Goal: Task Accomplishment & Management: Use online tool/utility

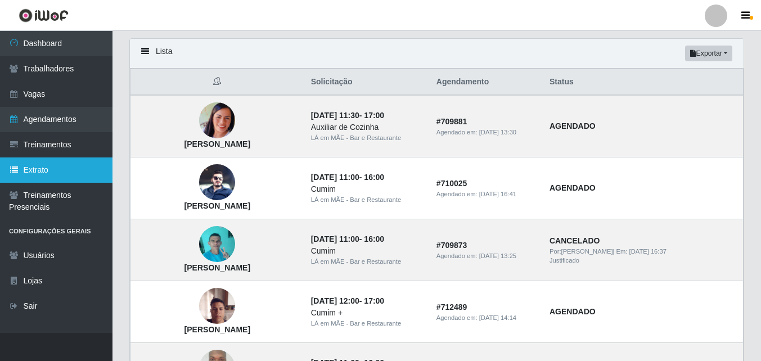
scroll to position [56, 0]
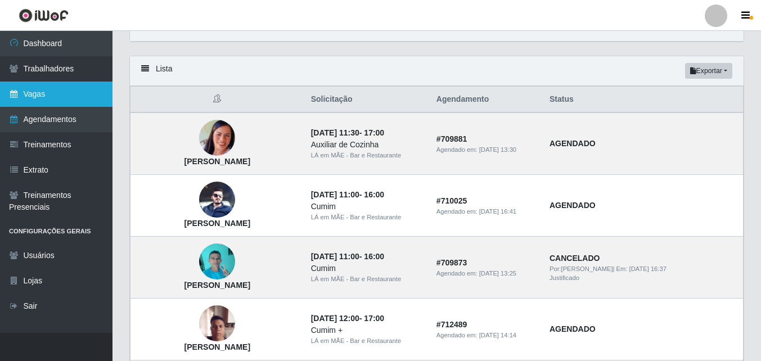
click at [26, 98] on link "Vagas" at bounding box center [56, 94] width 112 height 25
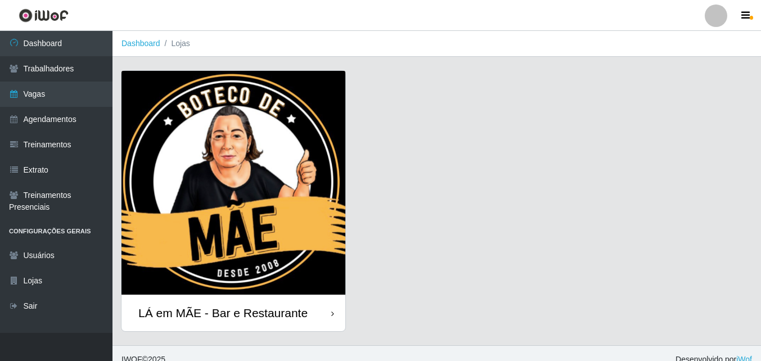
click at [218, 319] on div "LÁ em MÃE - Bar e Restaurante" at bounding box center [222, 313] width 169 height 14
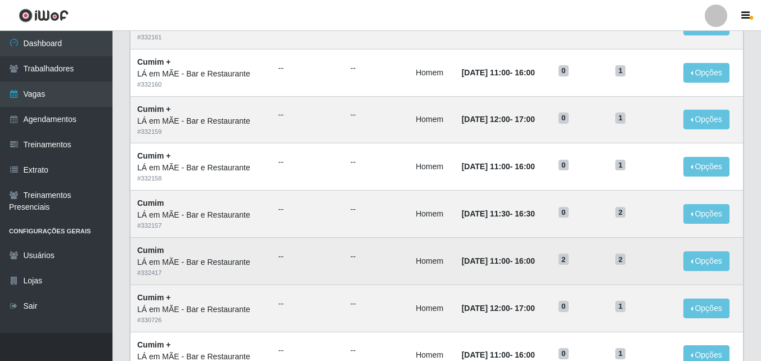
scroll to position [281, 0]
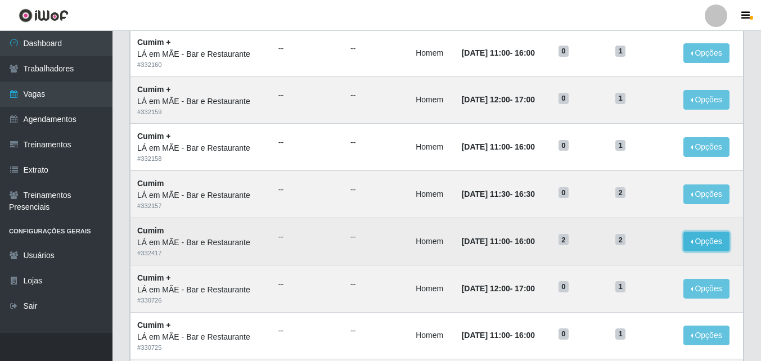
click at [689, 247] on button "Opções" at bounding box center [706, 242] width 46 height 20
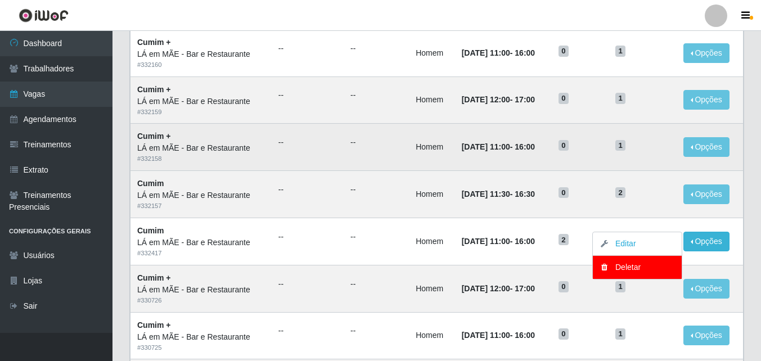
click at [352, 141] on ul "--" at bounding box center [376, 143] width 52 height 12
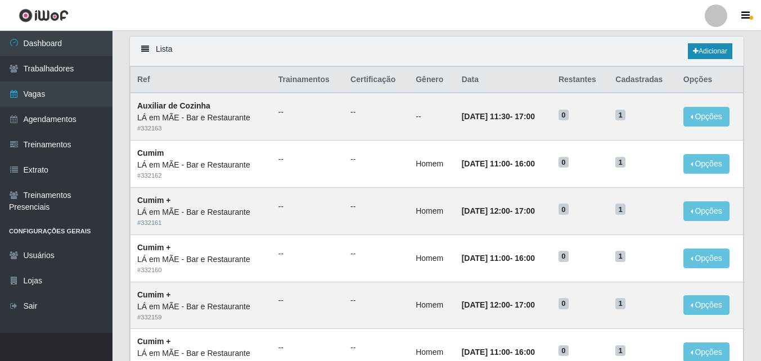
scroll to position [0, 0]
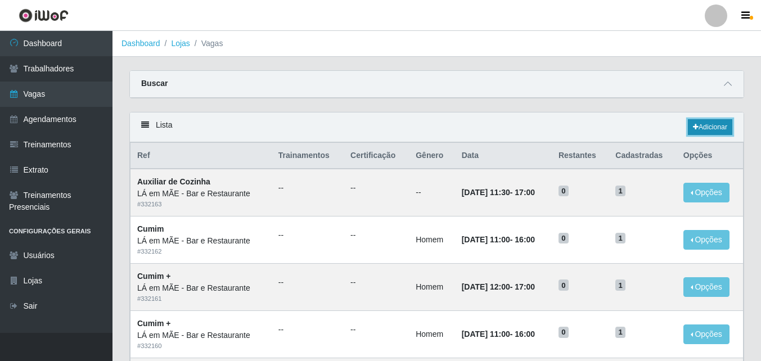
click at [713, 129] on link "Adicionar" at bounding box center [710, 127] width 44 height 16
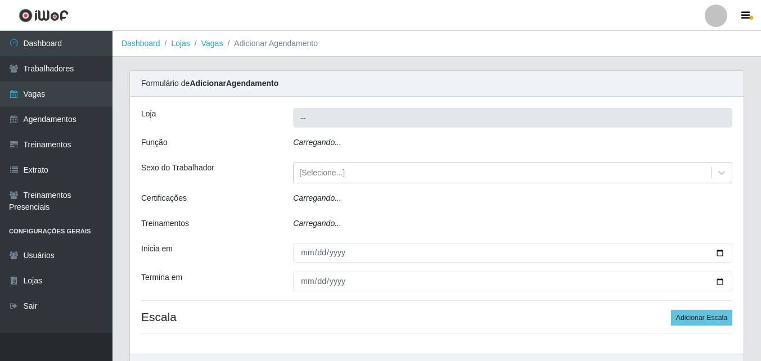
type input "LÁ em MÃE - Bar e Restaurante"
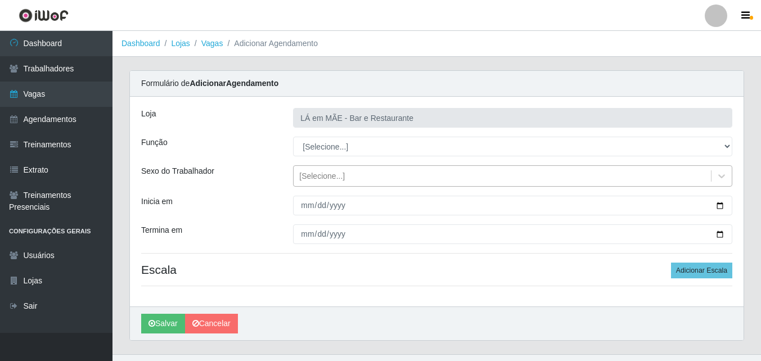
click at [338, 174] on div "[Selecione...]" at bounding box center [322, 176] width 46 height 12
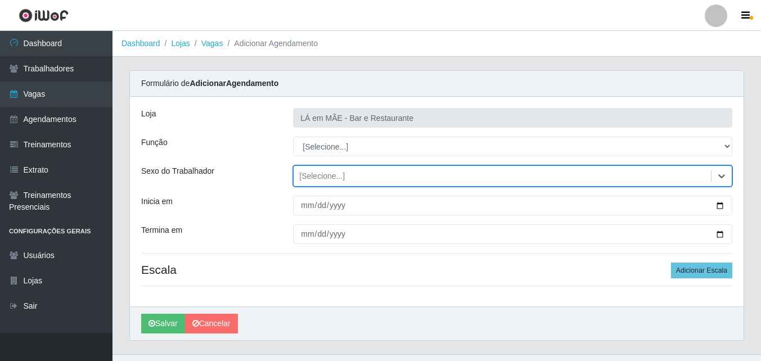
click at [338, 174] on div "[Selecione...]" at bounding box center [322, 176] width 46 height 12
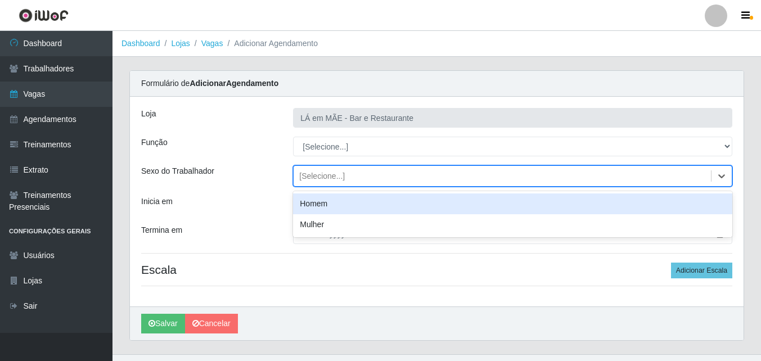
click at [338, 174] on div "[Selecione...]" at bounding box center [322, 176] width 46 height 12
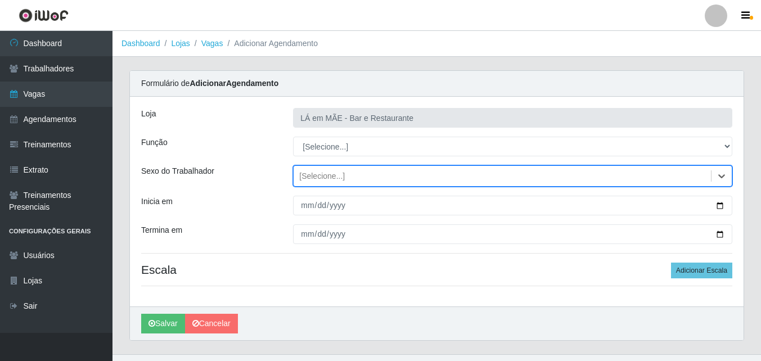
click at [338, 174] on div "[Selecione...]" at bounding box center [322, 176] width 46 height 12
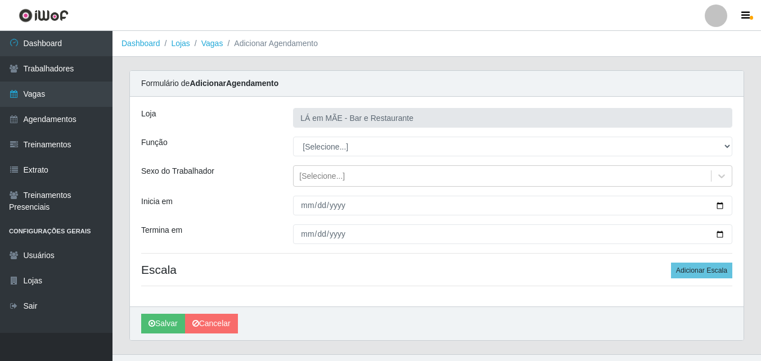
click at [328, 135] on div "Loja LÁ em MÃE - Bar e Restaurante Função [Selecione...] ASG ASG + ASG ++ Auxil…" at bounding box center [436, 202] width 613 height 210
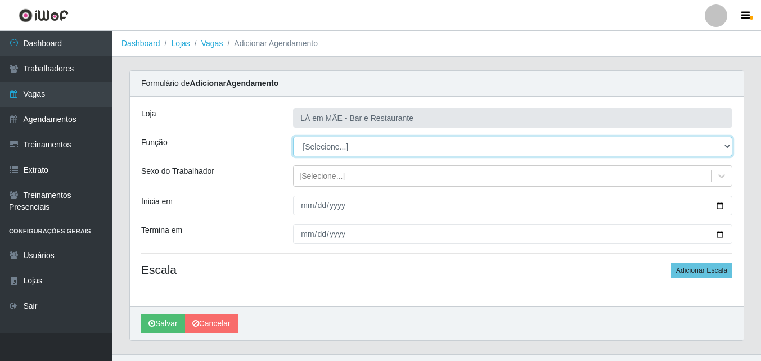
click at [333, 142] on select "[Selecione...] ASG ASG + ASG ++ Auxiliar de Cozinha Auxiliar de Cozinha + Auxil…" at bounding box center [512, 147] width 439 height 20
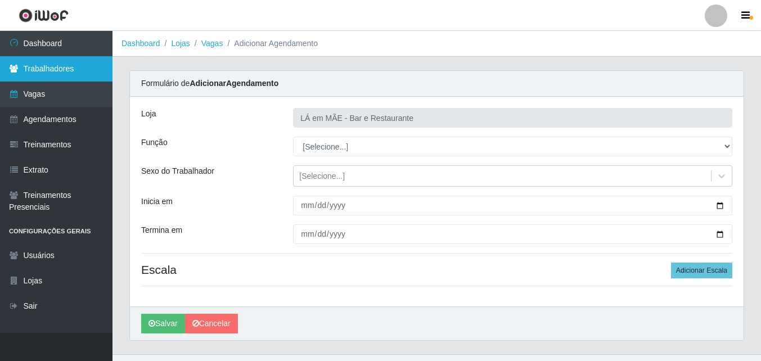
click at [48, 70] on link "Trabalhadores" at bounding box center [56, 68] width 112 height 25
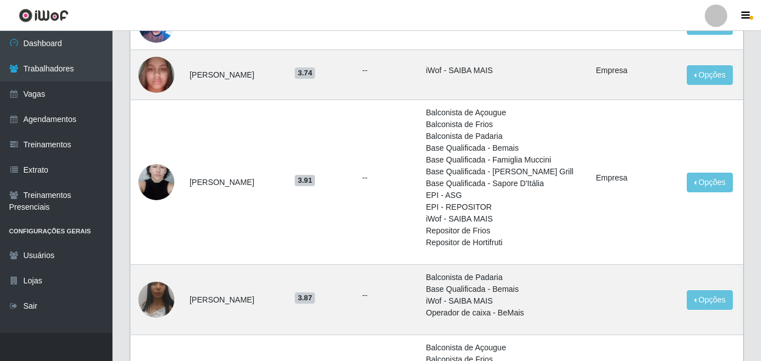
scroll to position [193, 0]
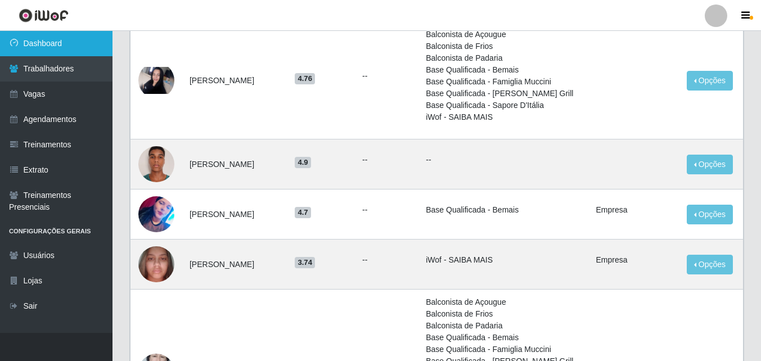
click at [53, 44] on link "Dashboard" at bounding box center [56, 43] width 112 height 25
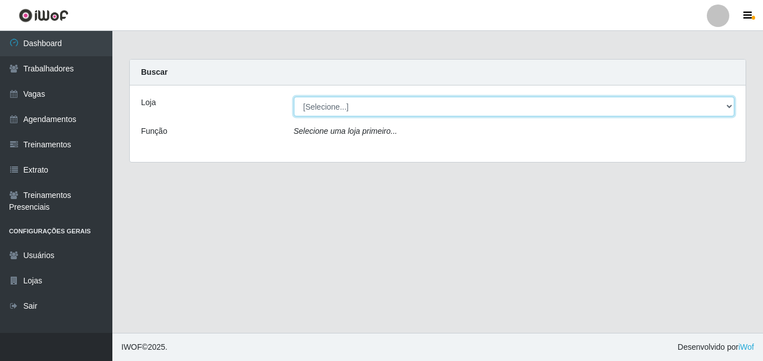
click at [338, 106] on select "[Selecione...] LÁ em MÃE - Bar e Restaurante" at bounding box center [514, 107] width 441 height 20
select select "265"
click at [294, 97] on select "[Selecione...] LÁ em MÃE - Bar e Restaurante" at bounding box center [514, 107] width 441 height 20
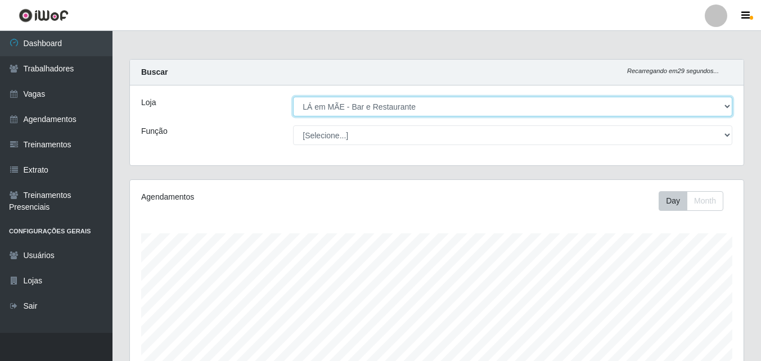
scroll to position [233, 613]
